Goal: Ask a question: Seek information or help from site administrators or community

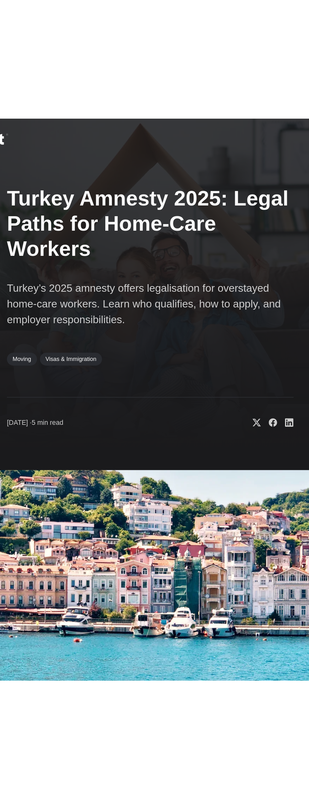
scroll to position [3, 0]
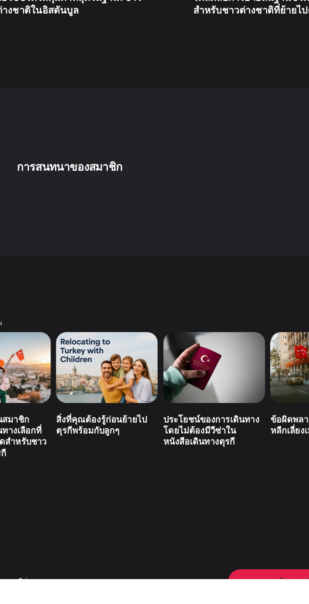
scroll to position [2736, 0]
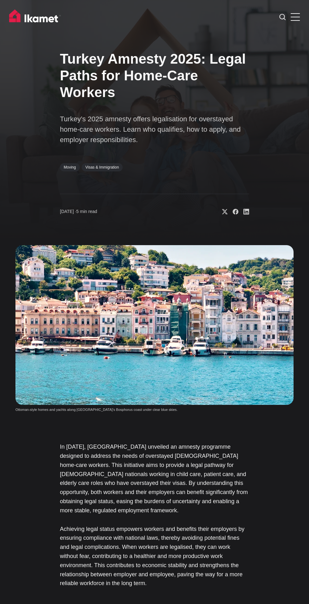
click at [298, 16] on label at bounding box center [294, 15] width 9 height 9
click at [0, 0] on input "checkbox" at bounding box center [0, 0] width 0 height 0
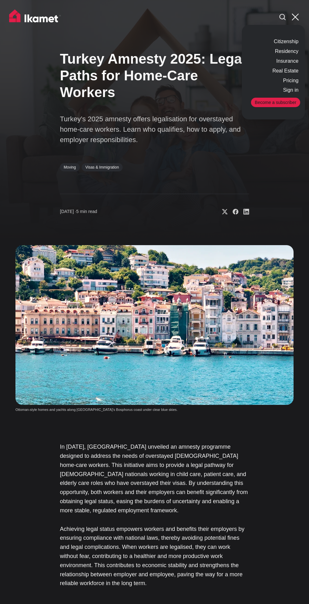
click at [295, 17] on span at bounding box center [294, 17] width 7 height 7
click at [0, 0] on input "checkbox" at bounding box center [0, 0] width 0 height 0
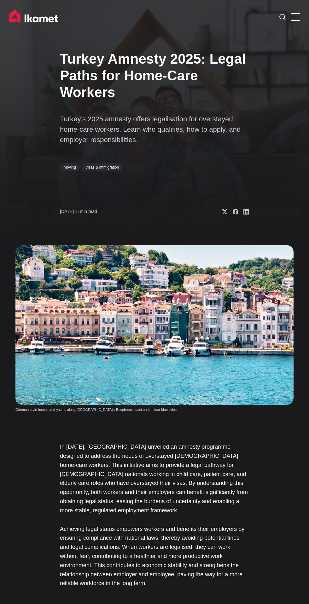
click at [295, 20] on span at bounding box center [294, 20] width 9 height 1
click at [0, 0] on input "checkbox" at bounding box center [0, 0] width 0 height 0
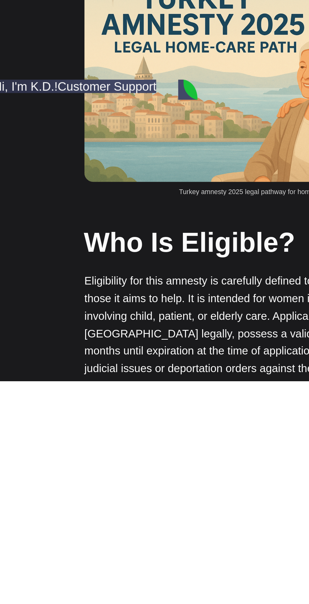
scroll to position [440, 0]
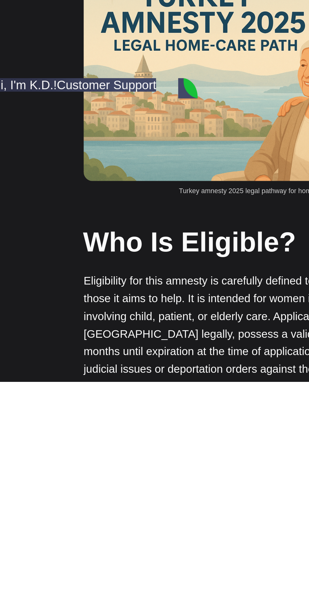
type textarea "Hi"
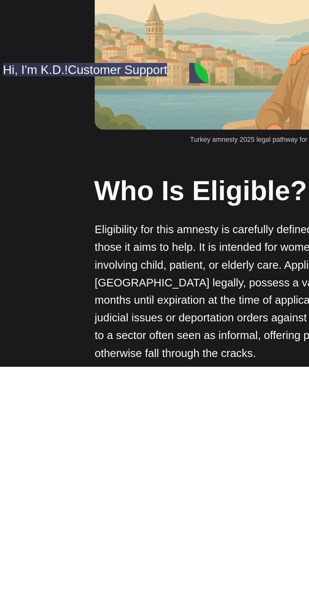
scroll to position [510, 0]
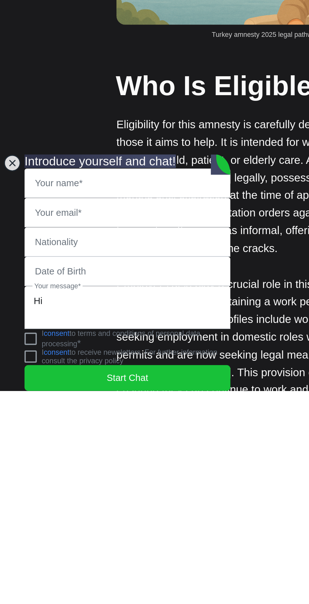
scroll to position [525, 0]
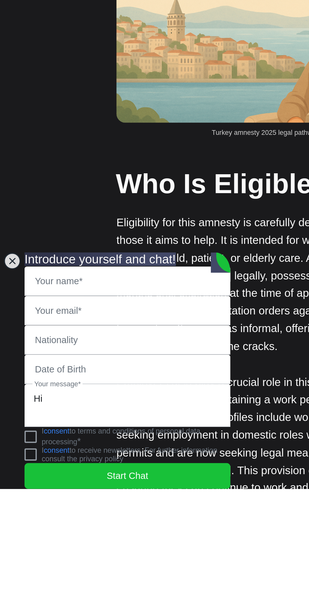
click at [14, 482] on jdiv at bounding box center [62, 493] width 98 height 22
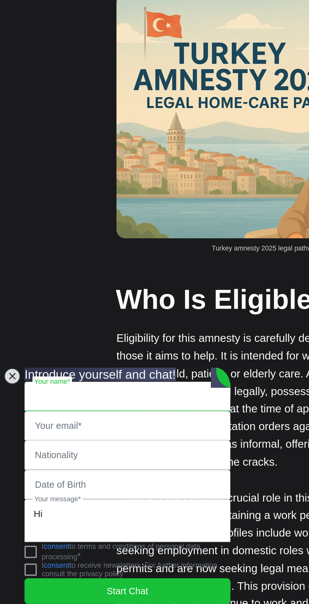
click at [73, 490] on input "text" at bounding box center [65, 497] width 105 height 14
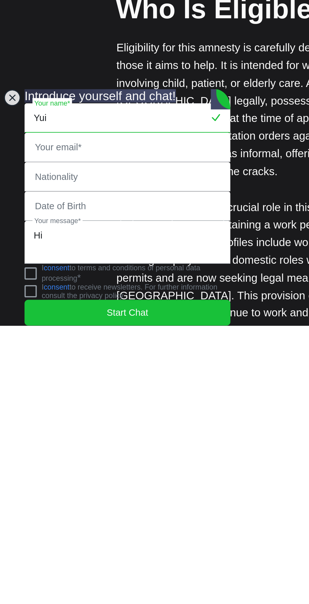
type input "Yui"
click at [76, 505] on input "email" at bounding box center [65, 512] width 105 height 14
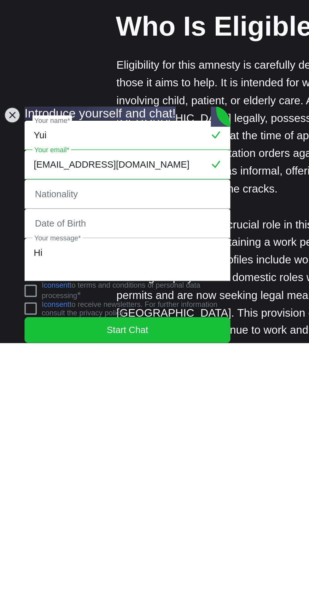
type input "yuiyueliya@gmail.com"
click at [82, 520] on input "text" at bounding box center [65, 527] width 105 height 14
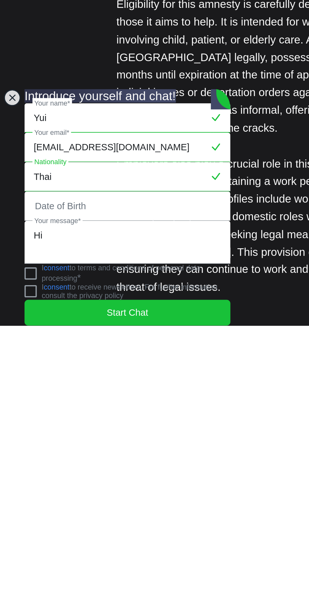
scroll to position [555, 0]
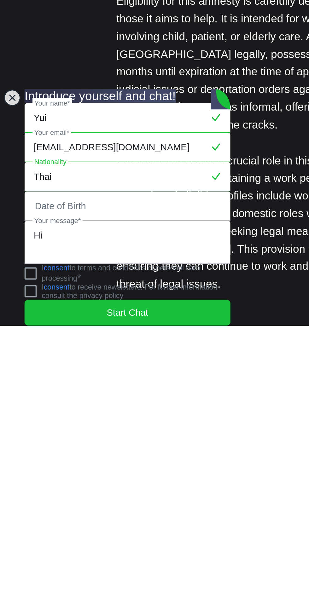
type input "Thai"
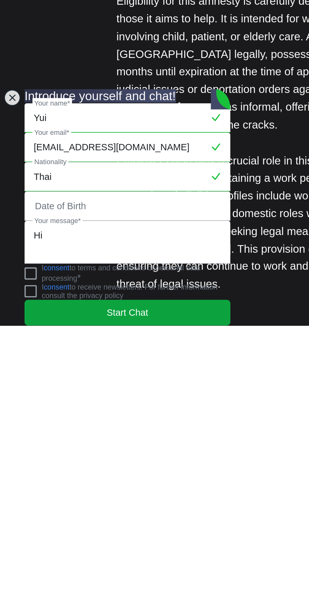
click at [74, 594] on span "Start Chat" at bounding box center [65, 597] width 21 height 7
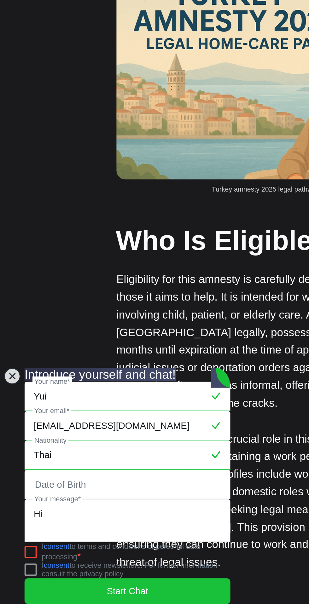
click at [19, 577] on jdiv at bounding box center [16, 577] width 6 height 6
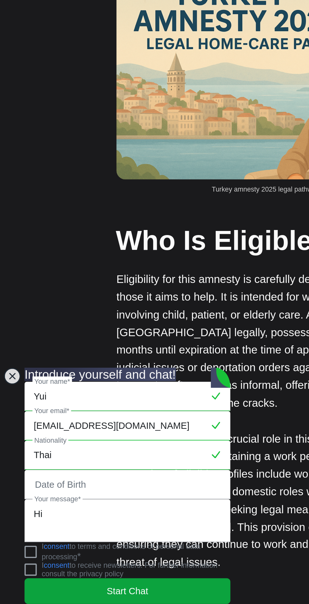
click at [66, 594] on span "Start Chat" at bounding box center [65, 597] width 21 height 7
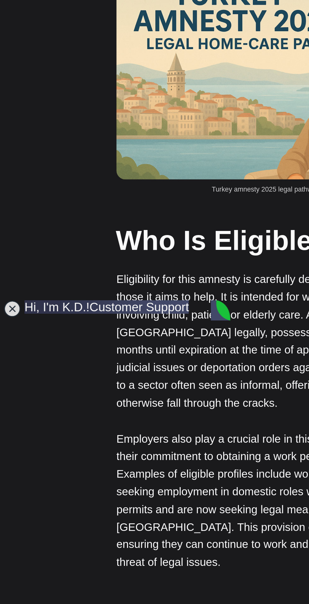
scroll to position [625, 0]
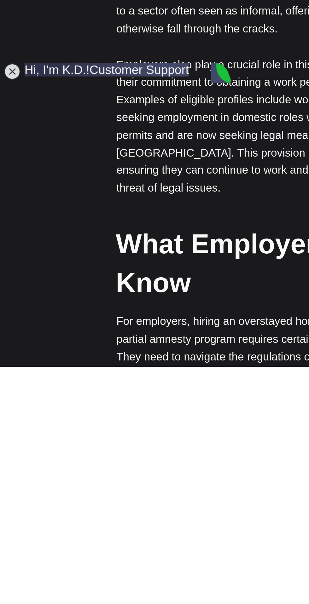
type textarea "I have a friend in Turkey"
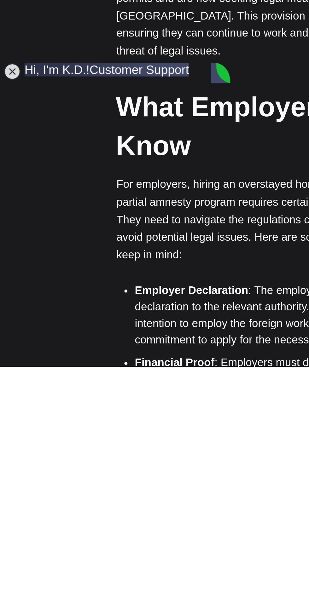
scroll to position [16, 0]
type textarea "She need to apply work permit for me"
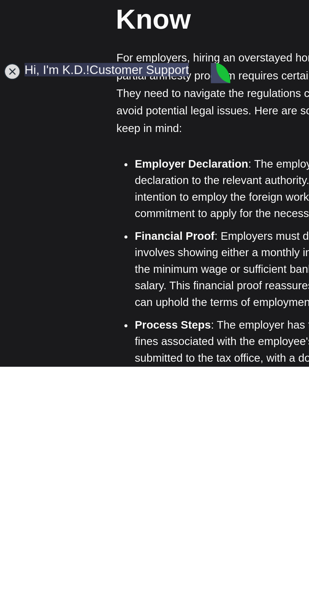
scroll to position [767, 0]
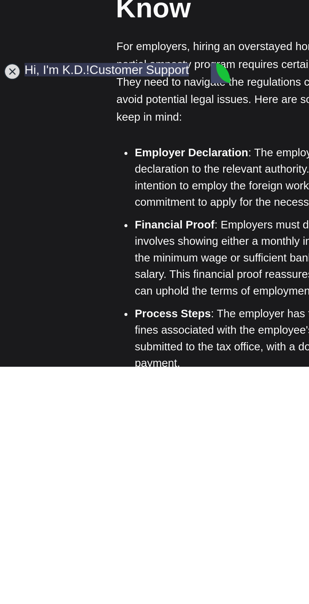
type textarea "To help her take care of her father"
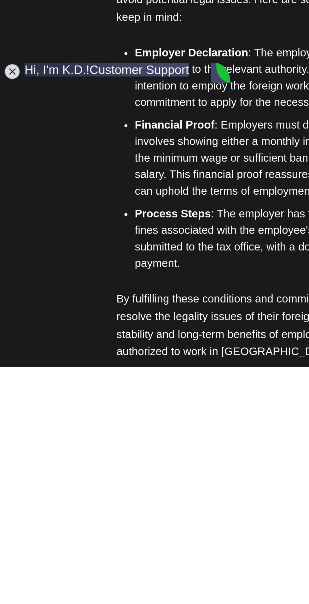
scroll to position [837, 0]
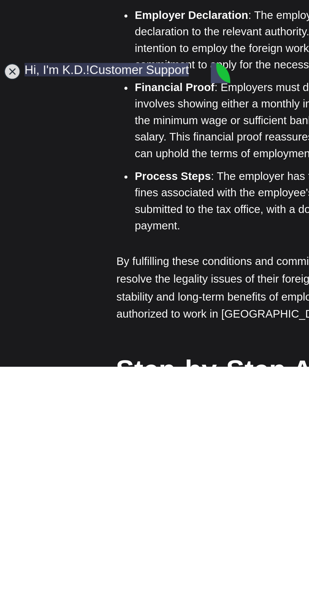
type textarea "O"
type textarea "She would love to know the process and document for apply work permit for me"
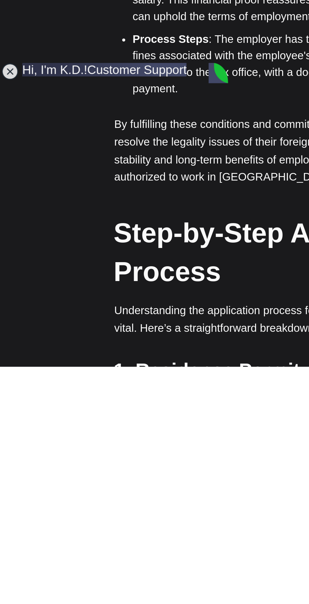
scroll to position [135, 0]
type textarea "Yes, All of my friend in Turkey are Turkish"
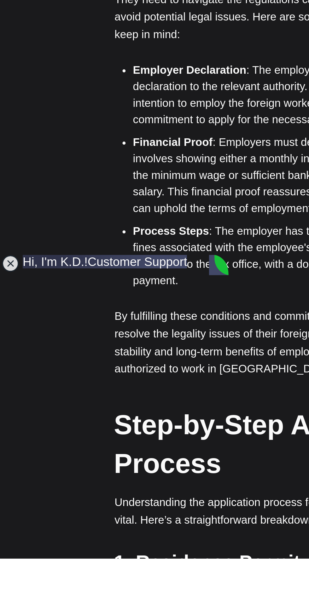
scroll to position [162, 0]
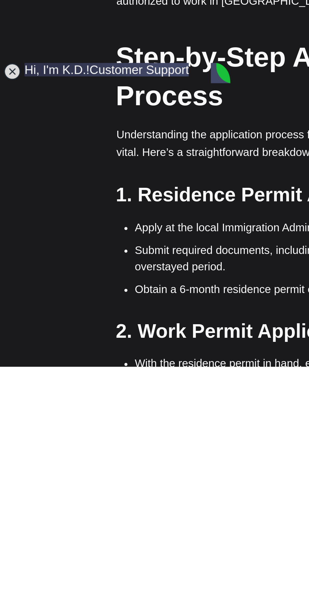
scroll to position [1049, 0]
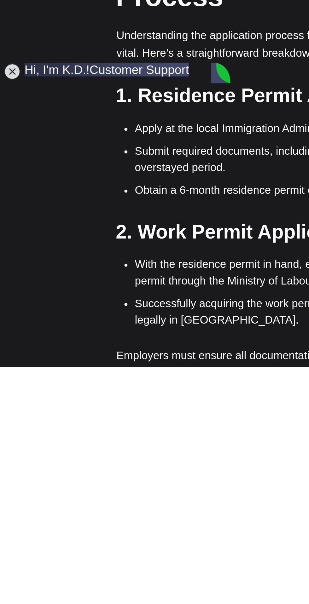
type textarea "B"
type textarea "Do you have information in Turkish?"
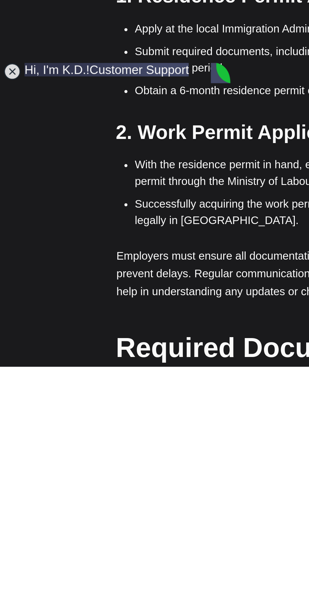
scroll to position [1120, 0]
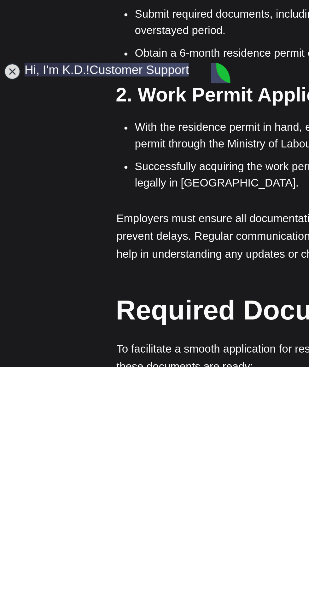
type textarea "Right now I am reading in English. I try to translate for my friend"
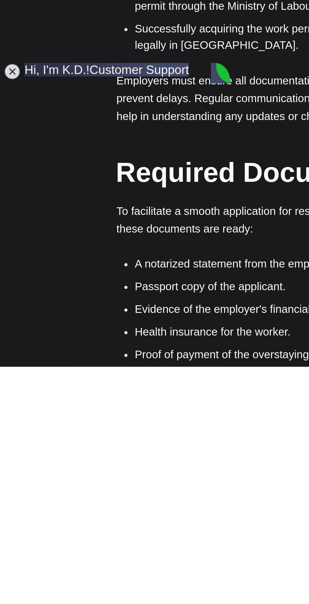
scroll to position [324, 0]
type textarea "Yes, I can speak directly to you"
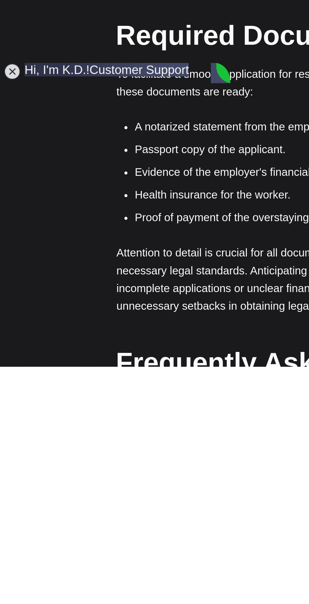
scroll to position [416, 0]
type textarea "Bu"
type textarea "Work permit for take care old people in Turkey"
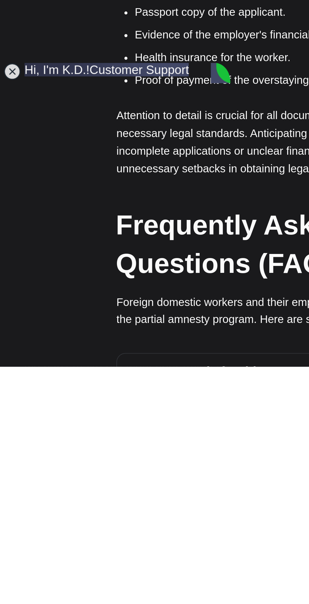
scroll to position [522, 0]
type textarea "M"
type textarea "E"
type textarea "My friend Turkish"
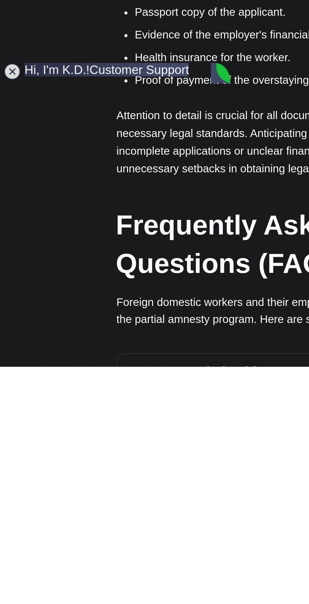
type textarea "Need to apply work permit for me.... Foriener to take care of her father"
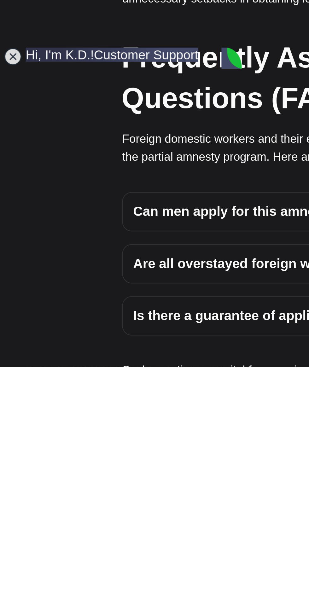
scroll to position [1410, 0]
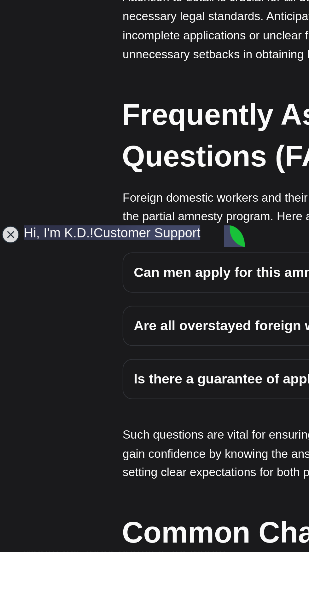
scroll to position [1474, 0]
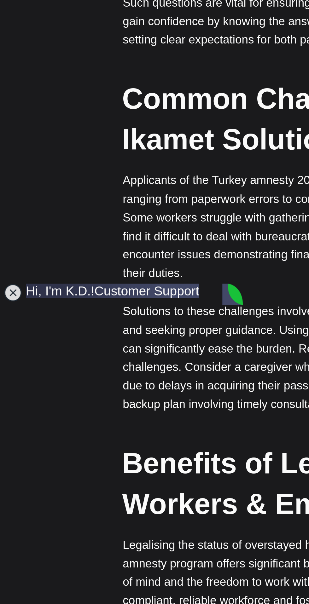
scroll to position [1706, 0]
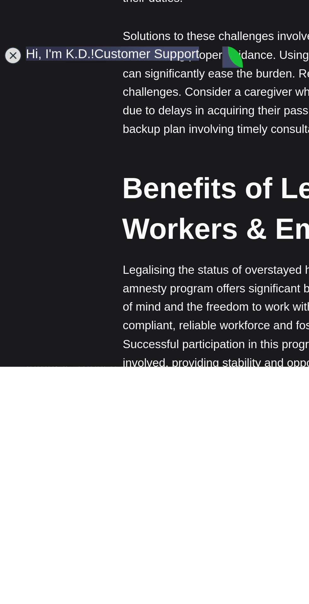
scroll to position [1772, 0]
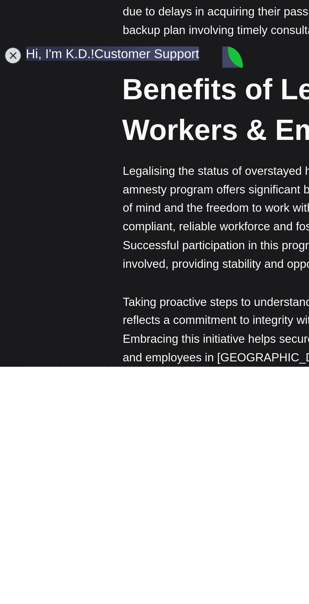
type textarea "E"
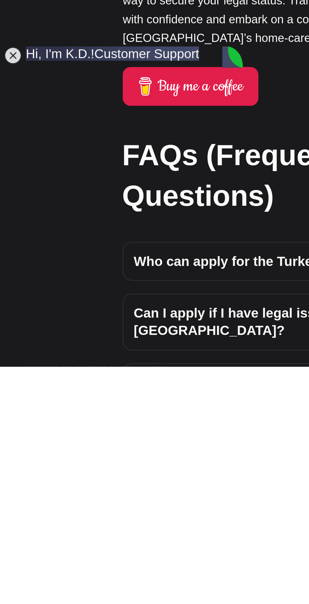
scroll to position [1993, 0]
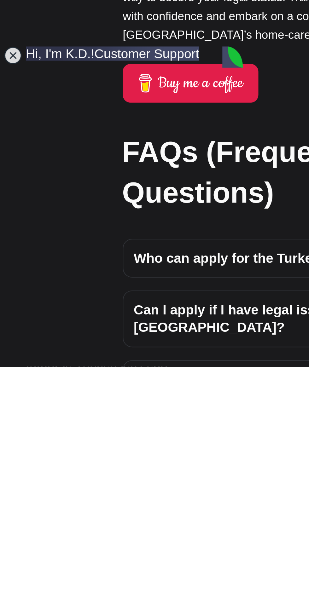
type textarea "Ok, we chat in whatsapp"
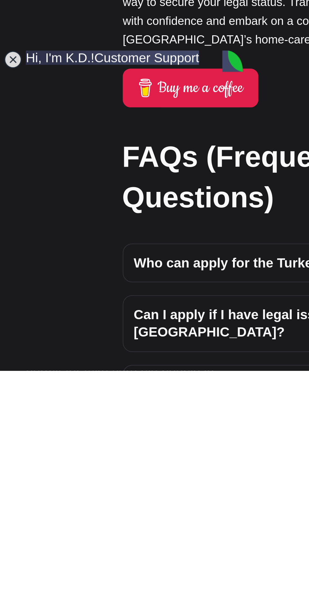
scroll to position [2059, 0]
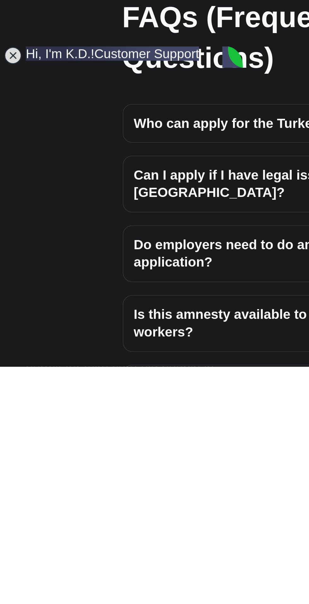
type textarea "N"
click at [6, 448] on jdiv at bounding box center [6, 451] width 9 height 9
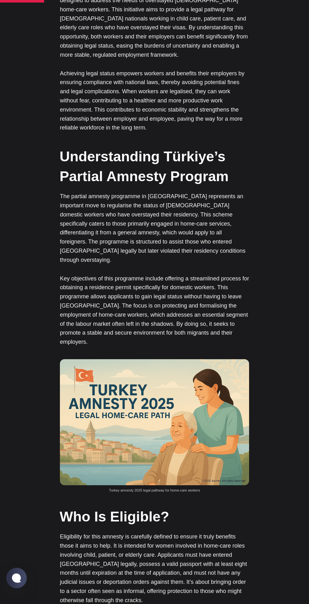
scroll to position [0, 0]
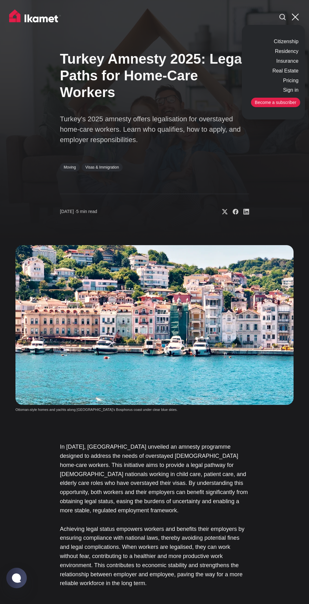
click at [52, 23] on img at bounding box center [35, 17] width 52 height 16
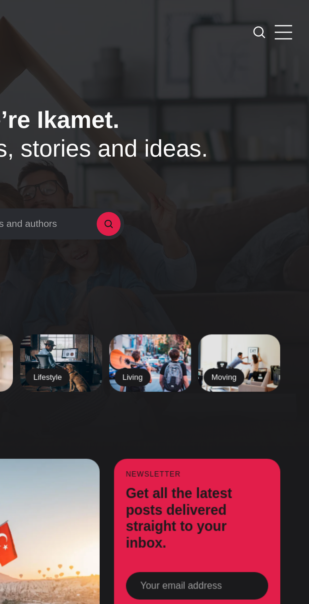
click at [293, 20] on span at bounding box center [294, 20] width 9 height 1
click at [0, 0] on input "checkbox" at bounding box center [0, 0] width 0 height 0
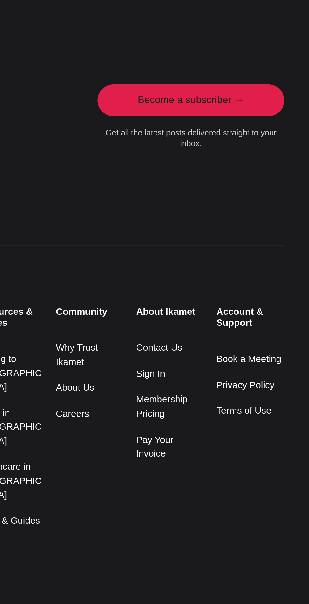
scroll to position [1232, 0]
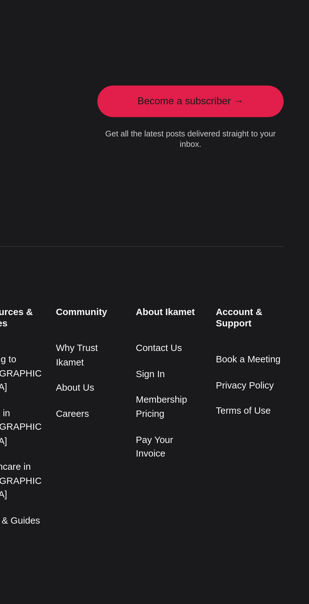
click at [240, 413] on small "About Ikamet" at bounding box center [235, 416] width 34 height 6
click at [232, 432] on link "Contact Us" at bounding box center [229, 434] width 23 height 5
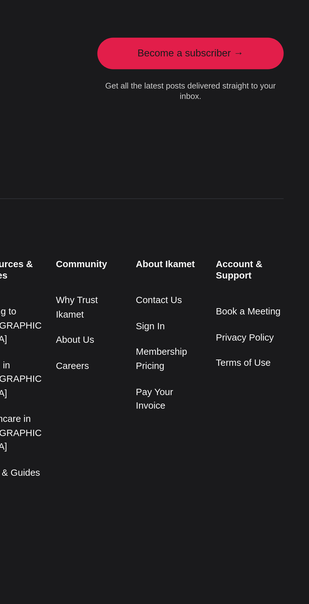
click at [190, 455] on link "About Us" at bounding box center [188, 454] width 20 height 5
